Goal: Task Accomplishment & Management: Manage account settings

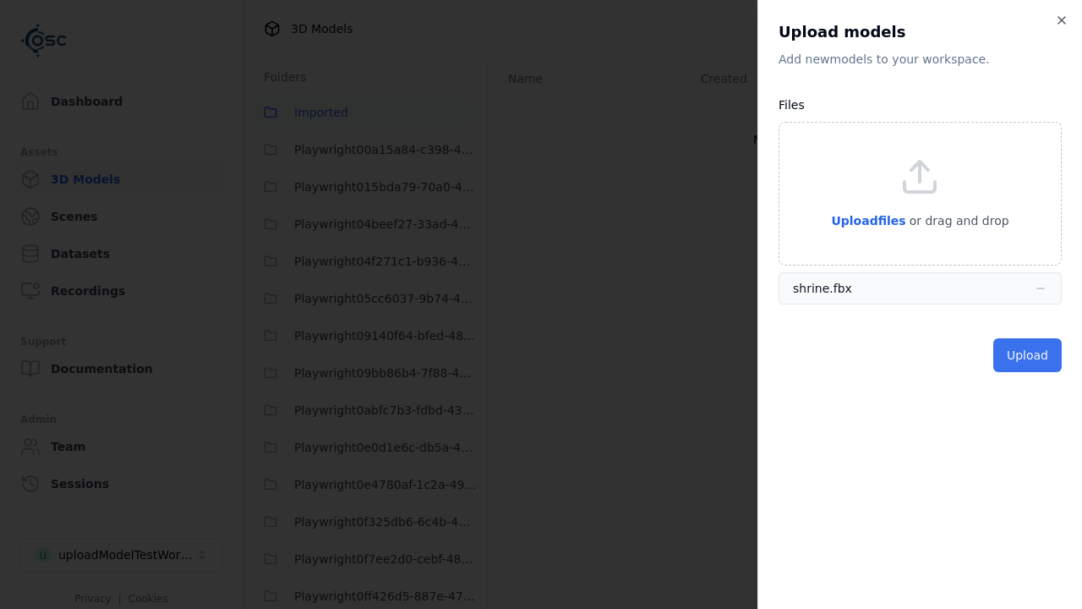
click at [1030, 355] on button "Upload" at bounding box center [1027, 355] width 68 height 34
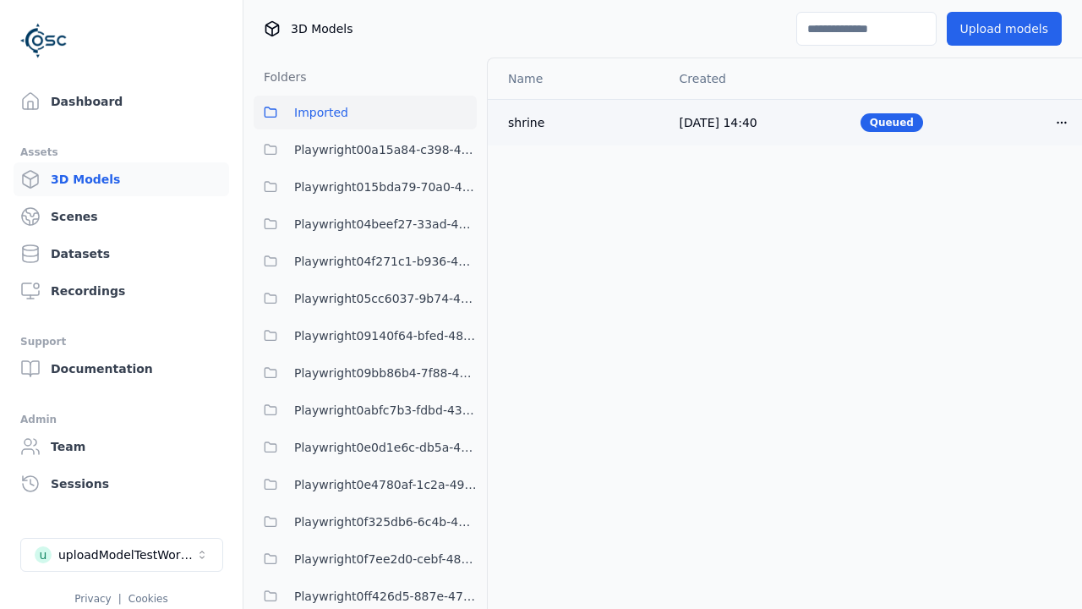
click at [1062, 122] on html "Support Dashboard Assets 3D Models Scenes Datasets Recordings Support Documenta…" at bounding box center [541, 304] width 1082 height 609
click at [1024, 188] on div "Delete" at bounding box center [1025, 187] width 100 height 27
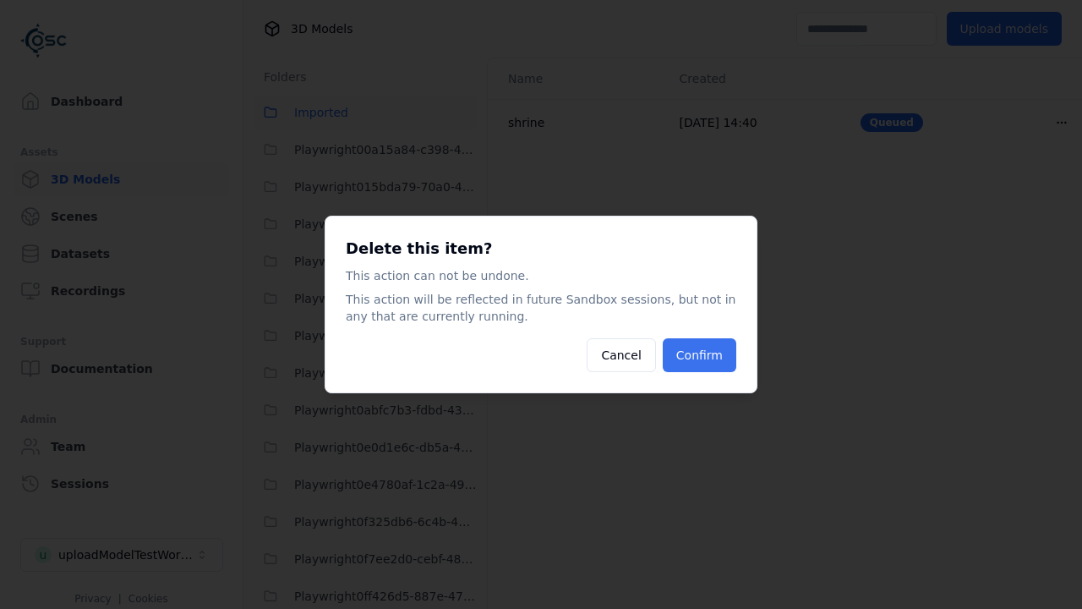
click at [702, 355] on button "Confirm" at bounding box center [700, 355] width 74 height 34
